Goal: Task Accomplishment & Management: Use online tool/utility

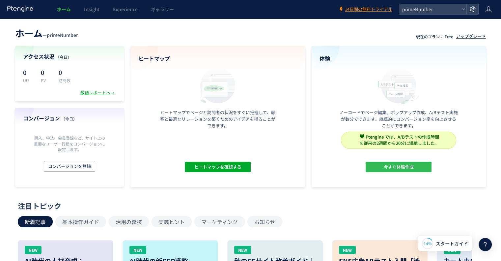
click at [385, 166] on span "今すぐ体験作成" at bounding box center [399, 166] width 30 height 11
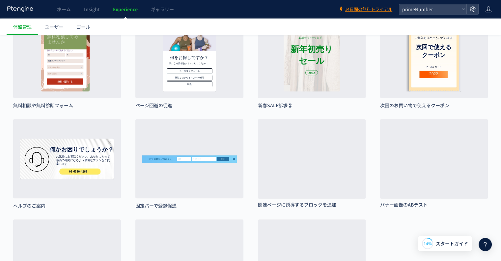
scroll to position [298, 0]
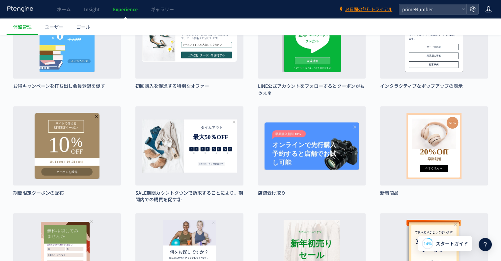
click at [487, 12] on icon at bounding box center [488, 9] width 7 height 7
click at [390, 4] on div "14日間の無料トライアル" at bounding box center [365, 9] width 54 height 18
click at [382, 9] on span "14日間の無料トライアル" at bounding box center [368, 9] width 47 height 6
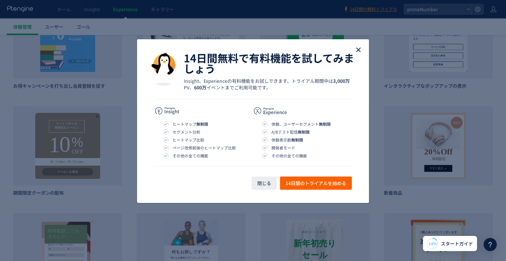
click at [359, 47] on icon "close" at bounding box center [359, 50] width 8 height 8
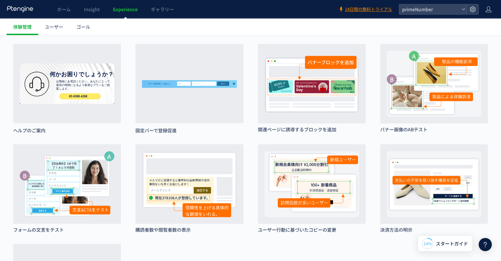
scroll to position [662, 0]
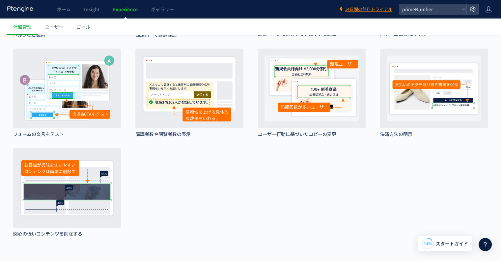
click at [28, 9] on icon at bounding box center [20, 9] width 27 height 7
